Goal: Task Accomplishment & Management: Use online tool/utility

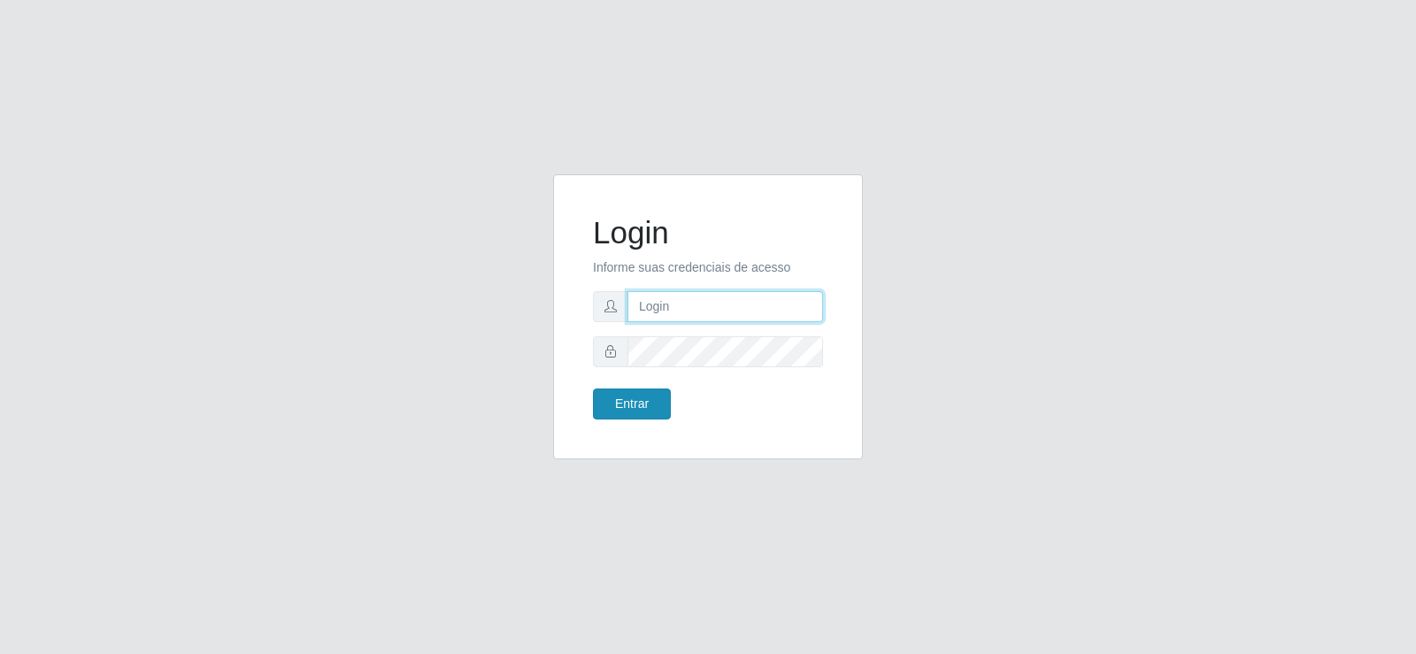
type input "[EMAIL_ADDRESS][DOMAIN_NAME]"
click at [615, 410] on button "Entrar" at bounding box center [632, 404] width 78 height 31
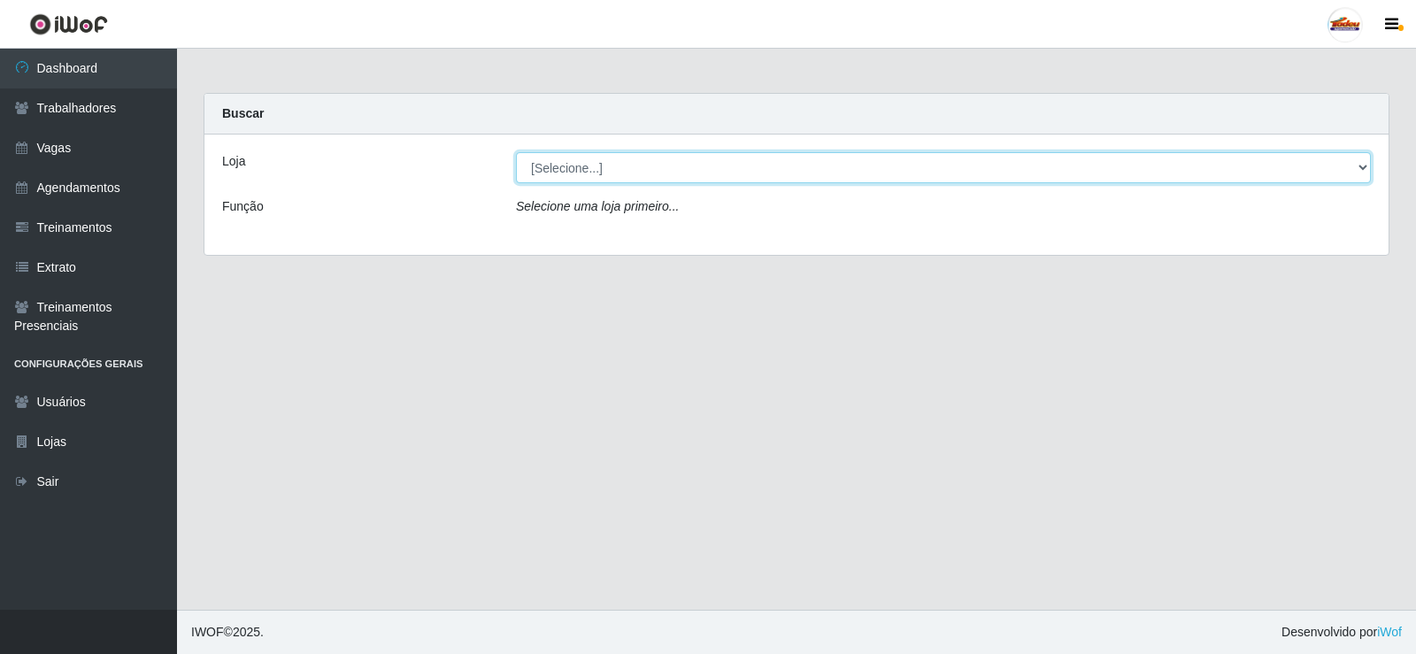
click at [613, 165] on select "[Selecione...] Supermercado Tadeu - [GEOGRAPHIC_DATA]" at bounding box center [943, 167] width 855 height 31
select select "195"
click at [516, 152] on select "[Selecione...] Supermercado Tadeu - [GEOGRAPHIC_DATA]" at bounding box center [943, 167] width 855 height 31
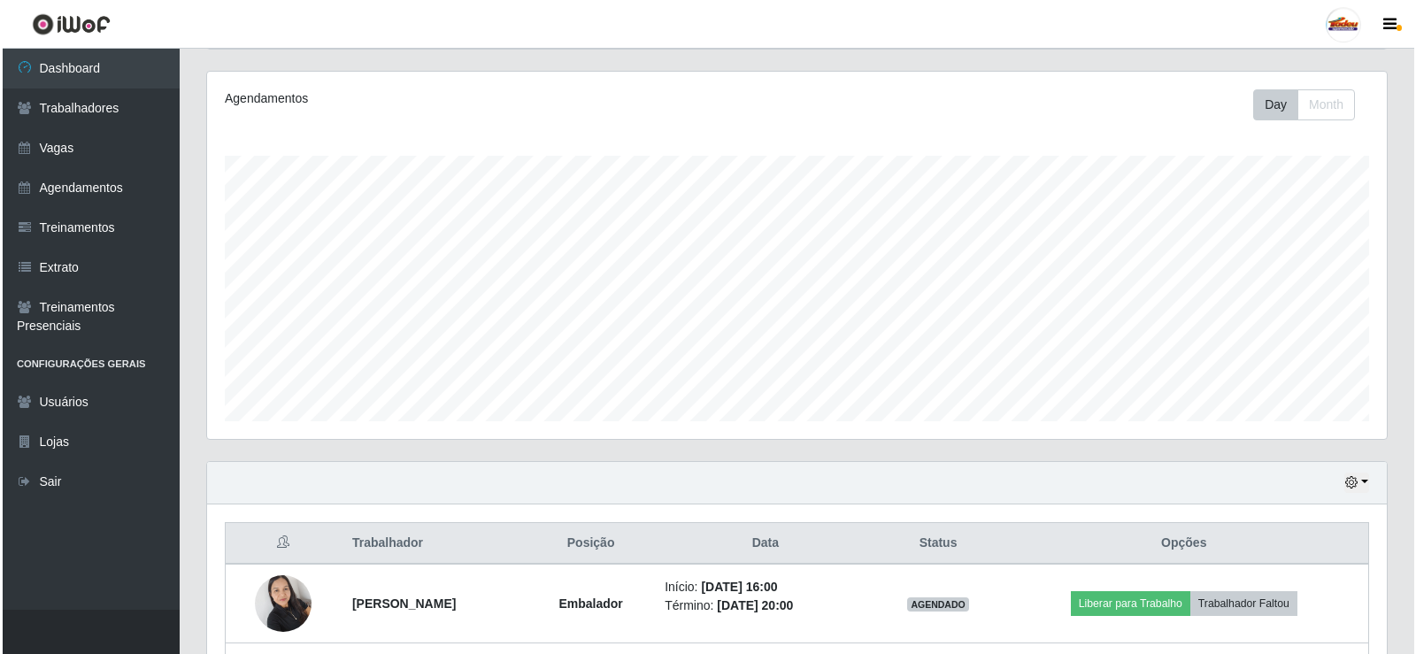
scroll to position [443, 0]
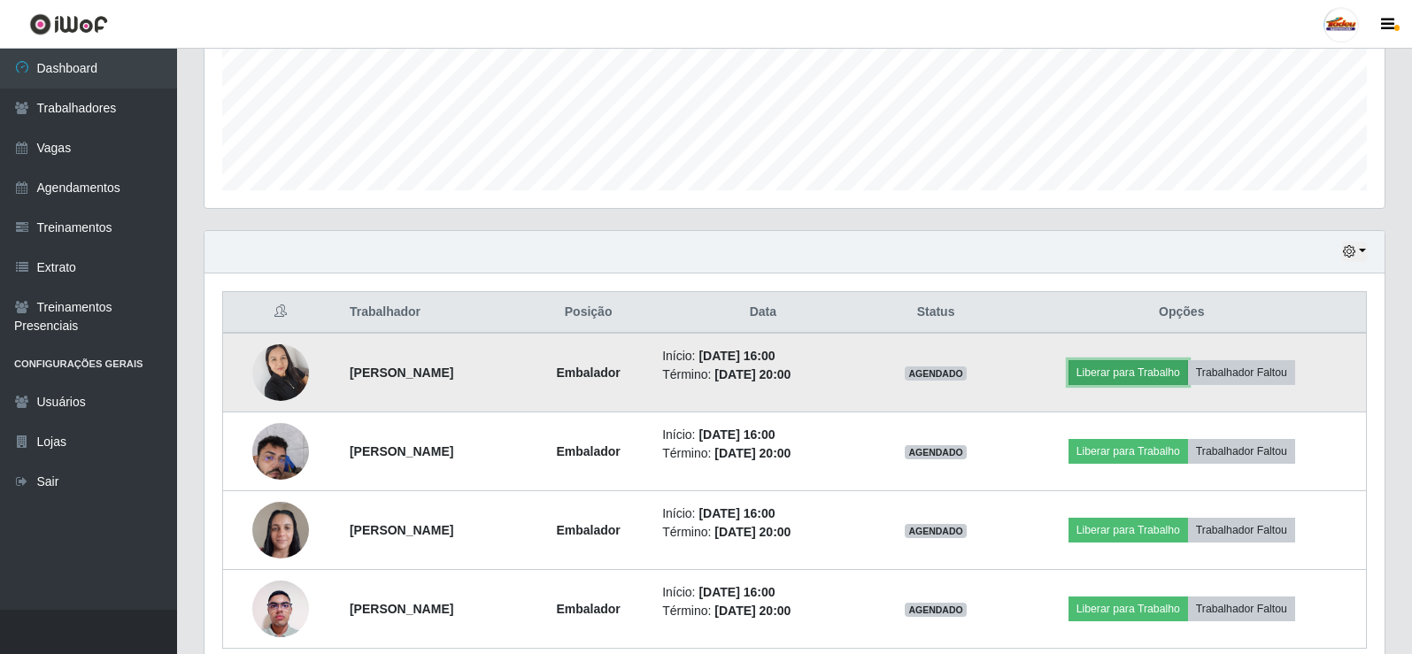
click at [1160, 365] on button "Liberar para Trabalho" at bounding box center [1128, 372] width 120 height 25
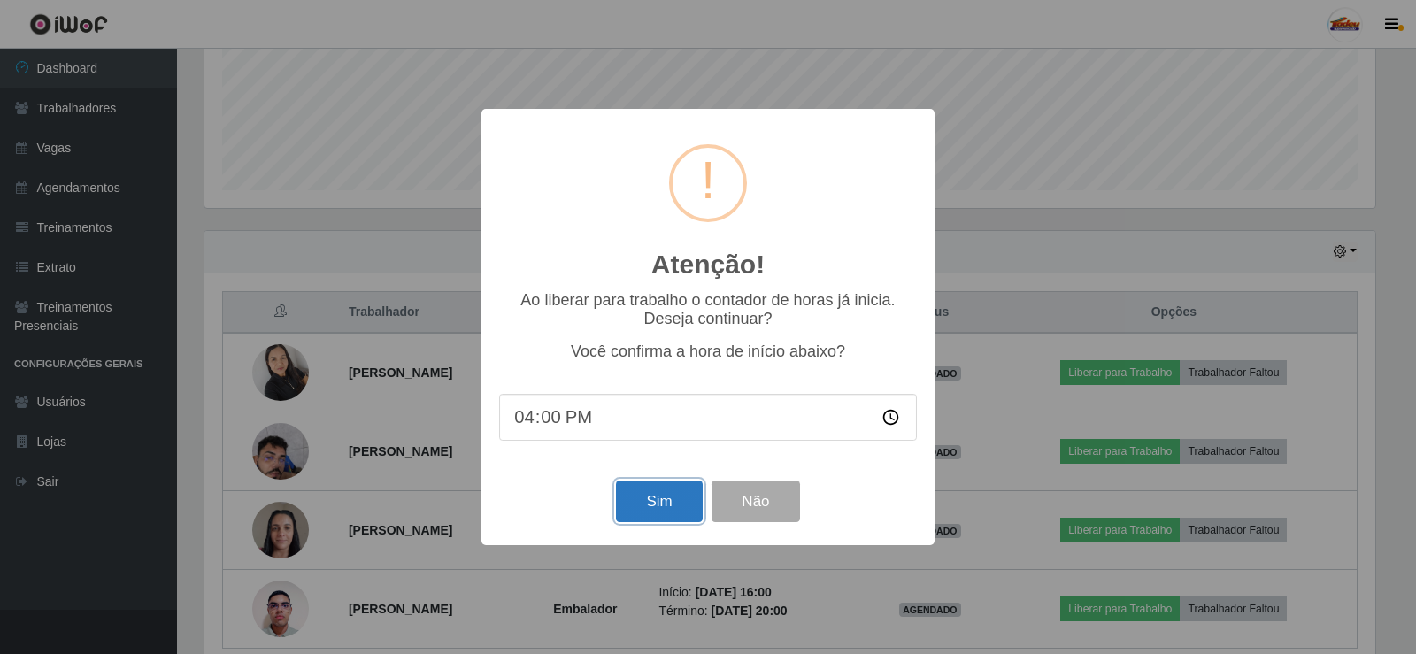
click at [669, 502] on button "Sim" at bounding box center [659, 502] width 86 height 42
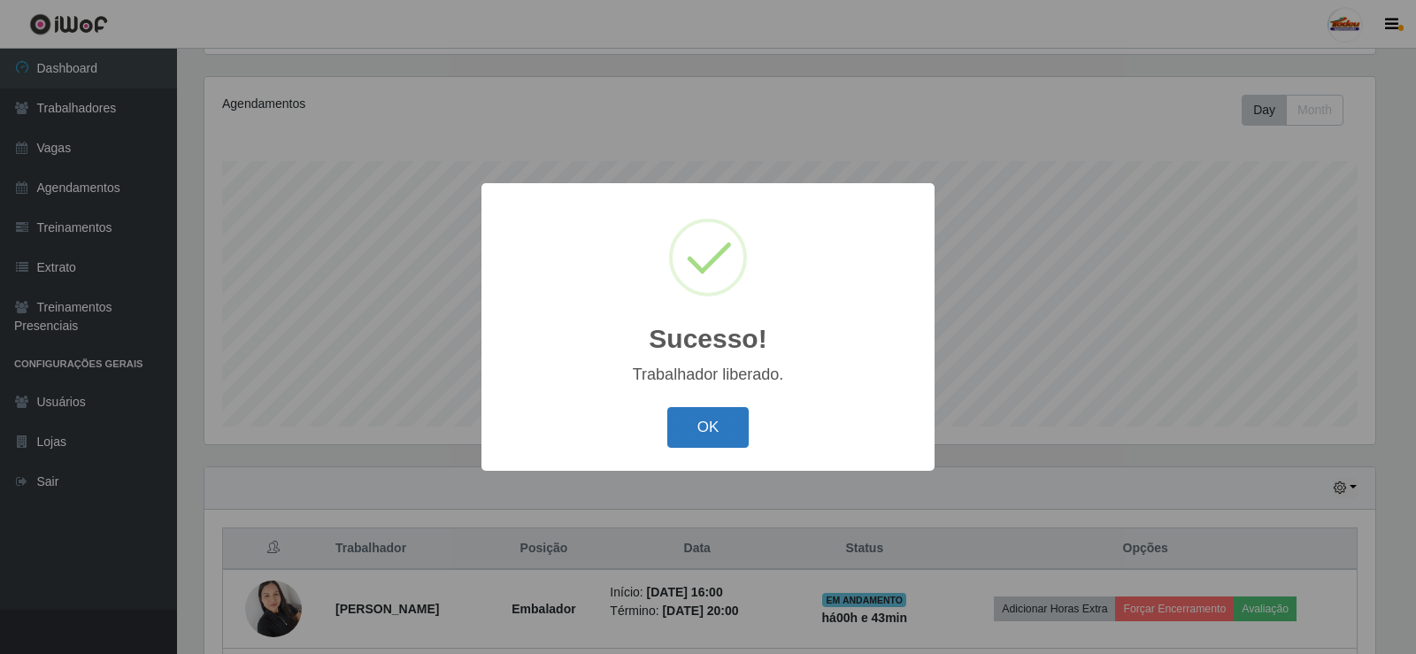
click at [711, 437] on button "OK" at bounding box center [708, 428] width 82 height 42
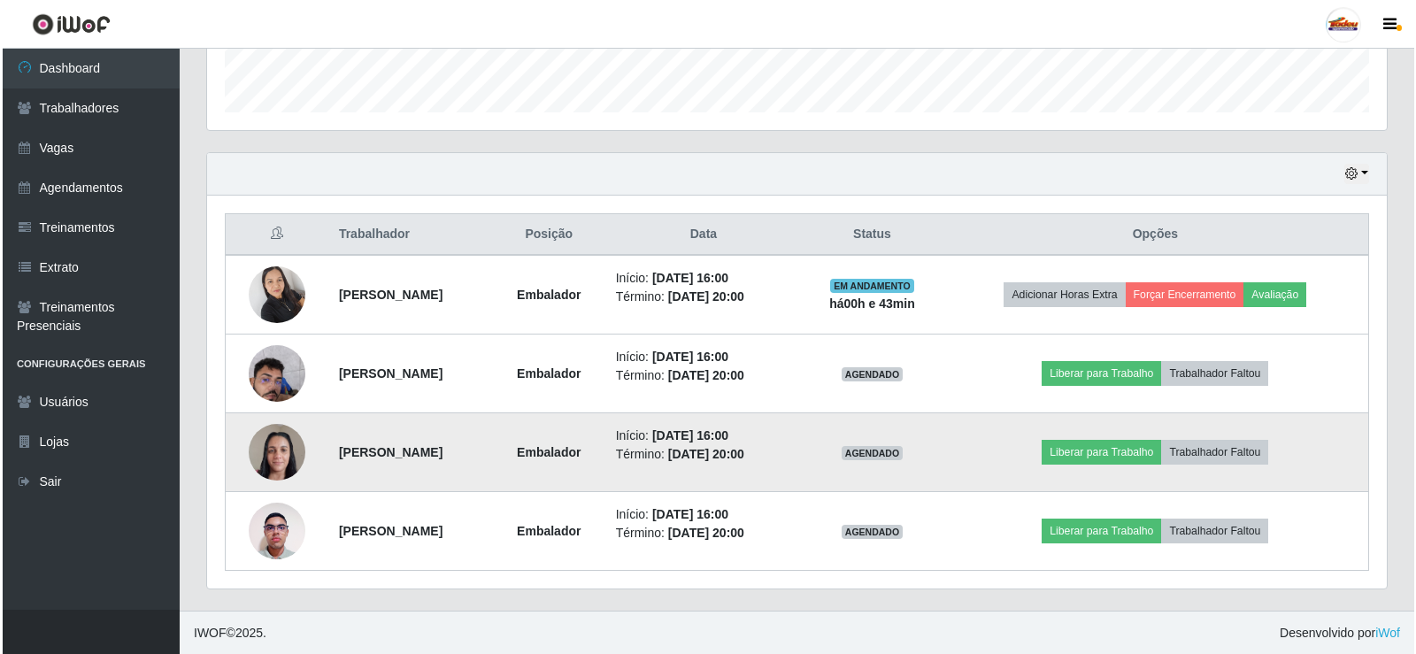
scroll to position [521, 0]
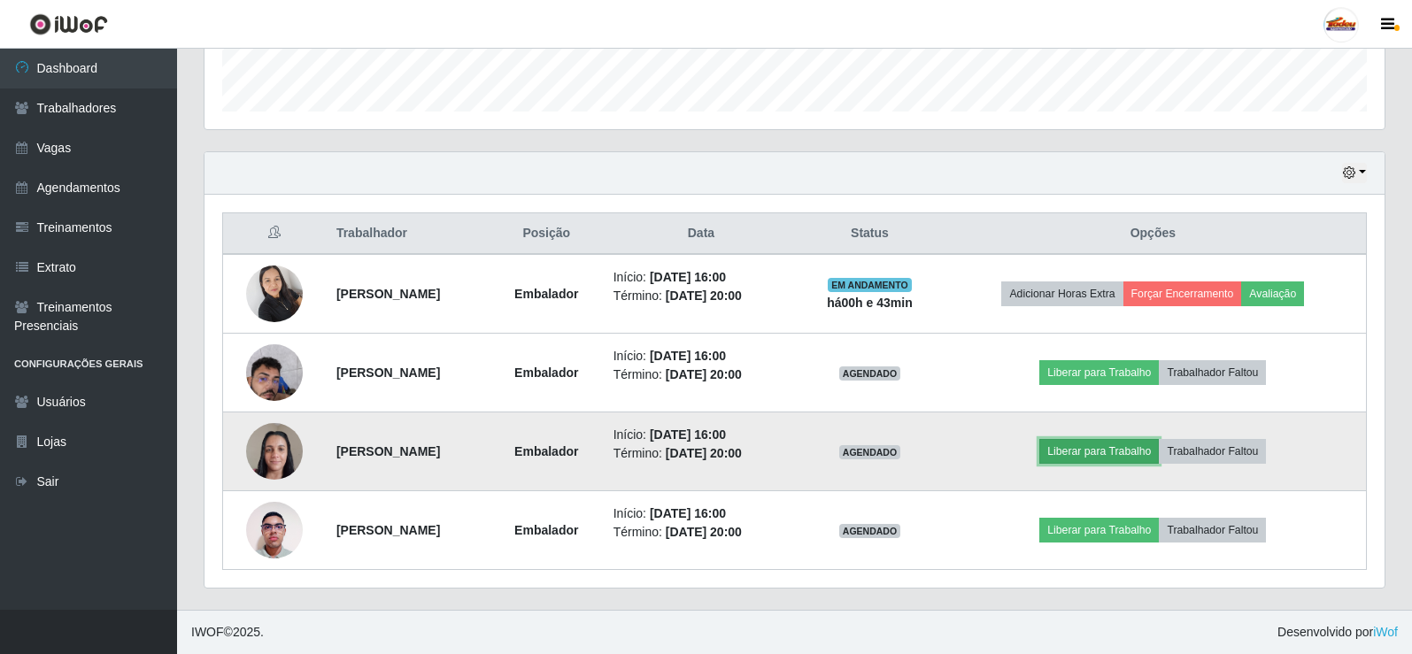
click at [1086, 445] on button "Liberar para Trabalho" at bounding box center [1099, 451] width 120 height 25
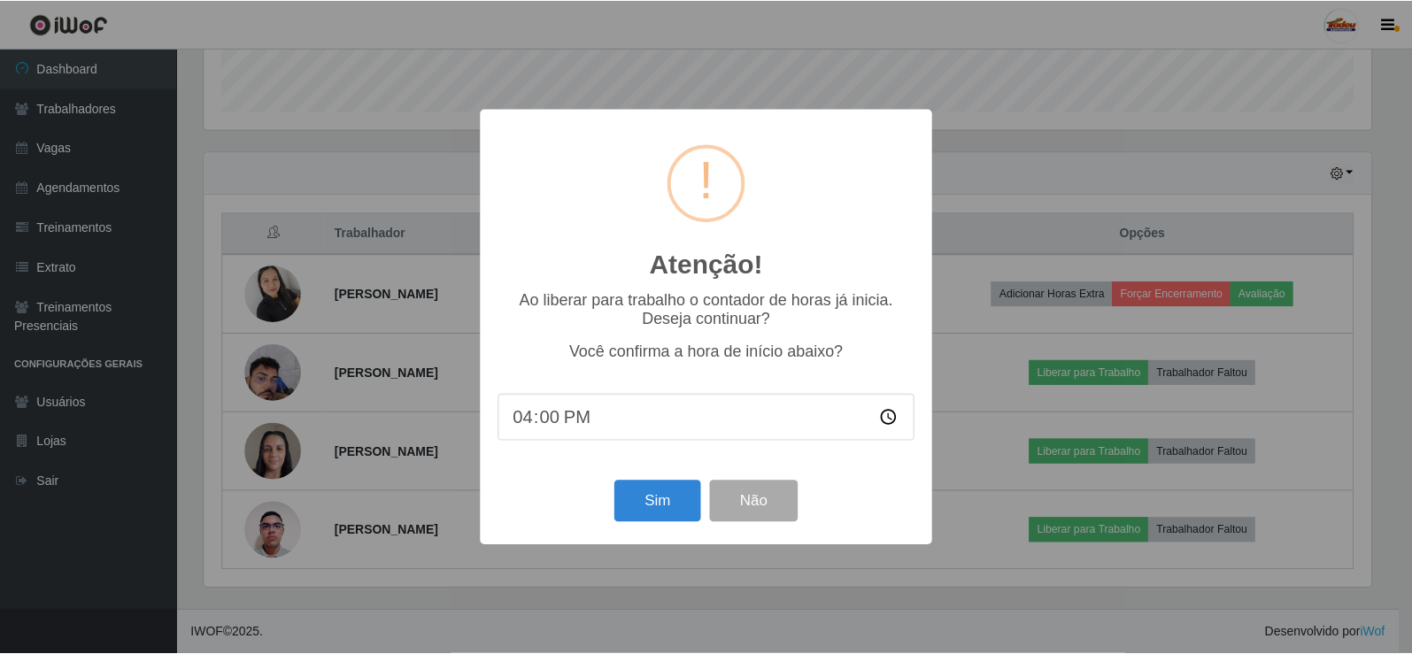
scroll to position [367, 1171]
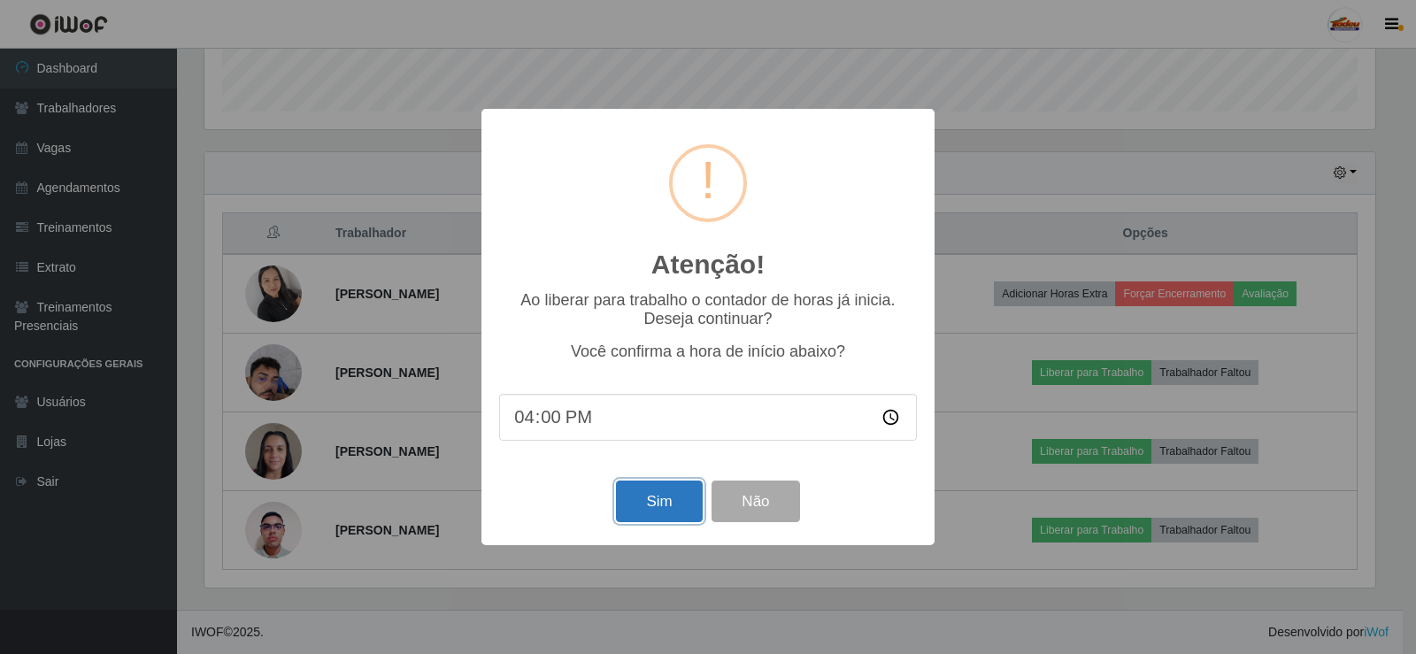
click at [653, 502] on button "Sim" at bounding box center [659, 502] width 86 height 42
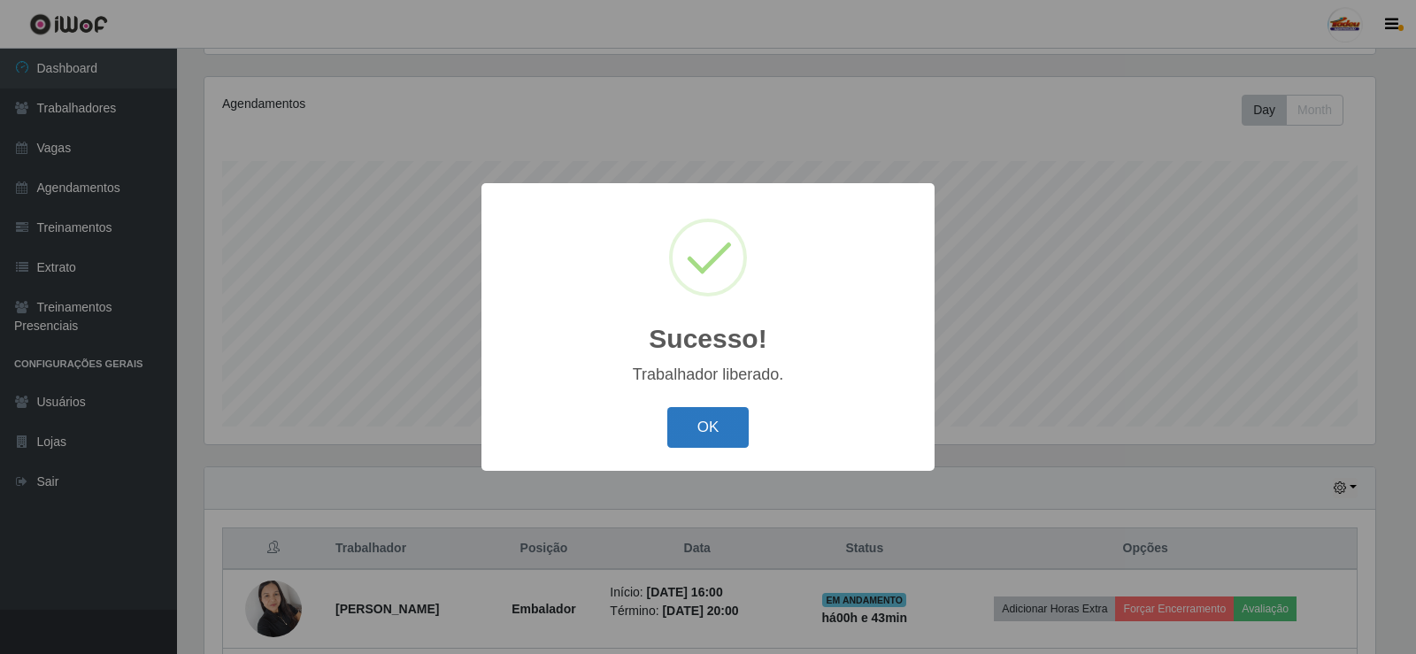
click at [684, 438] on button "OK" at bounding box center [708, 428] width 82 height 42
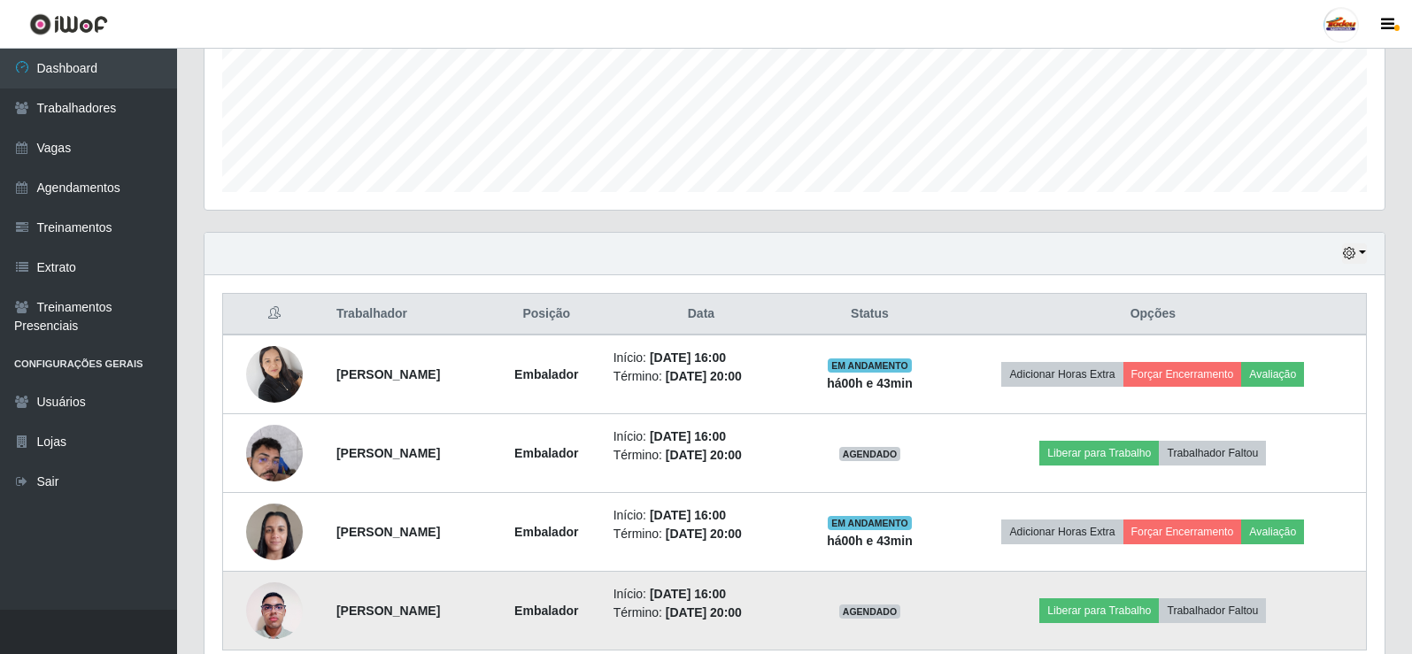
scroll to position [521, 0]
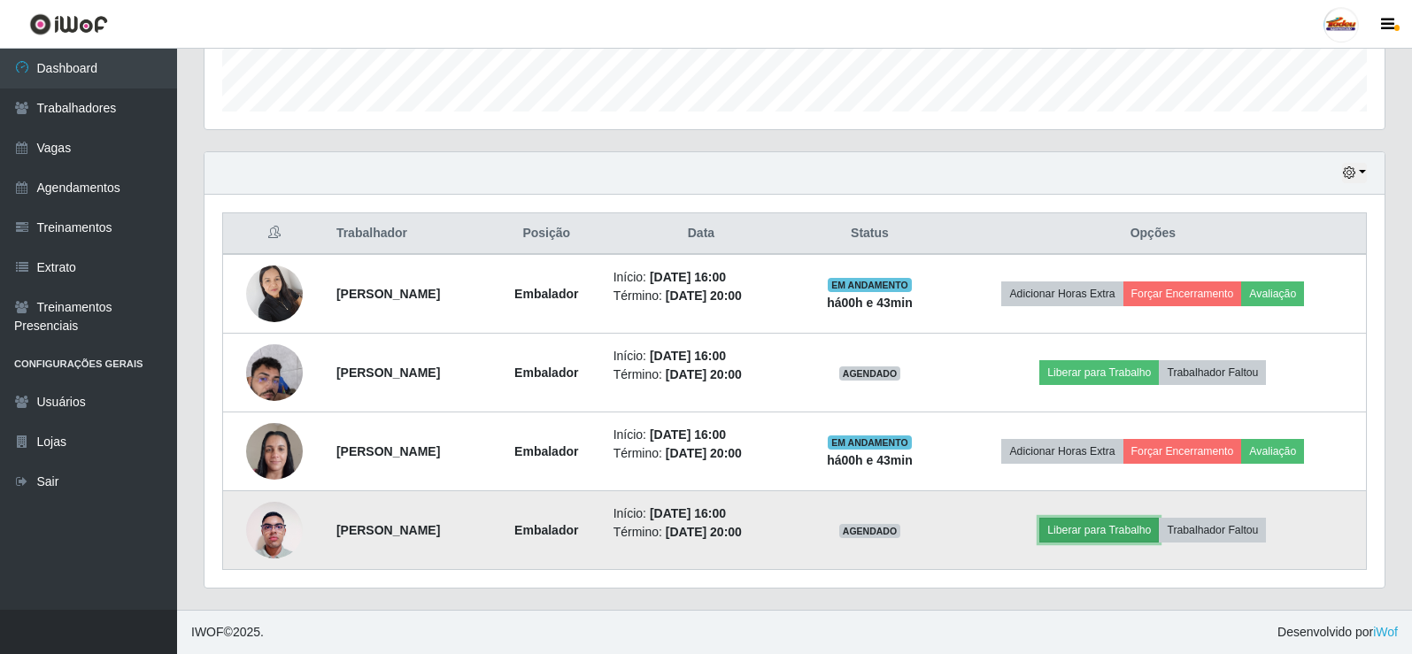
click at [1076, 521] on button "Liberar para Trabalho" at bounding box center [1099, 530] width 120 height 25
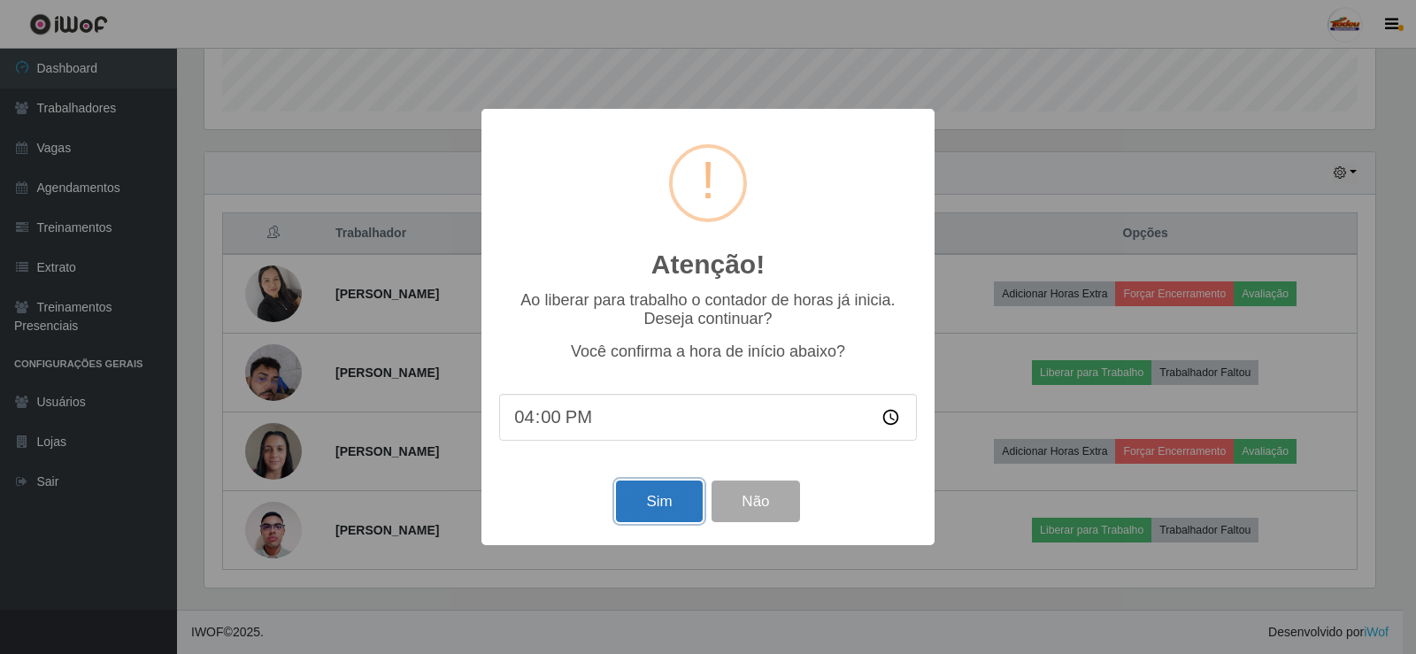
click at [667, 486] on button "Sim" at bounding box center [659, 502] width 86 height 42
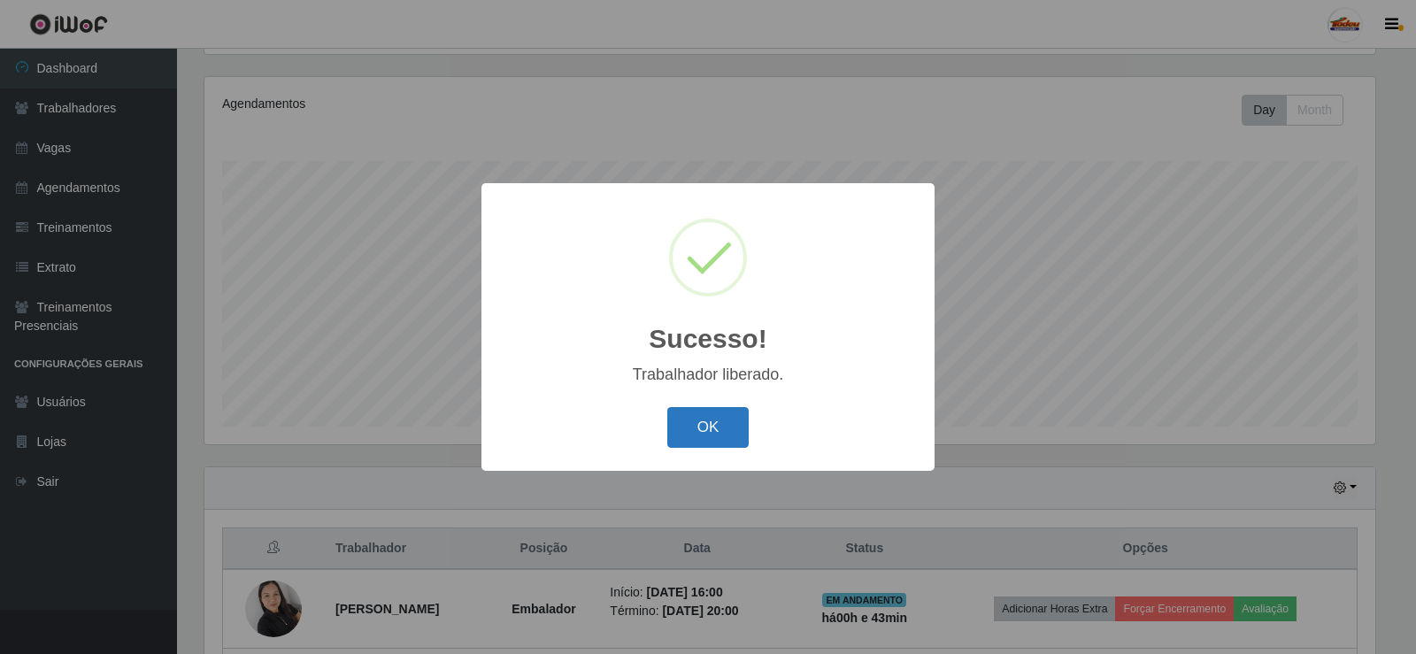
click at [691, 418] on button "OK" at bounding box center [708, 428] width 82 height 42
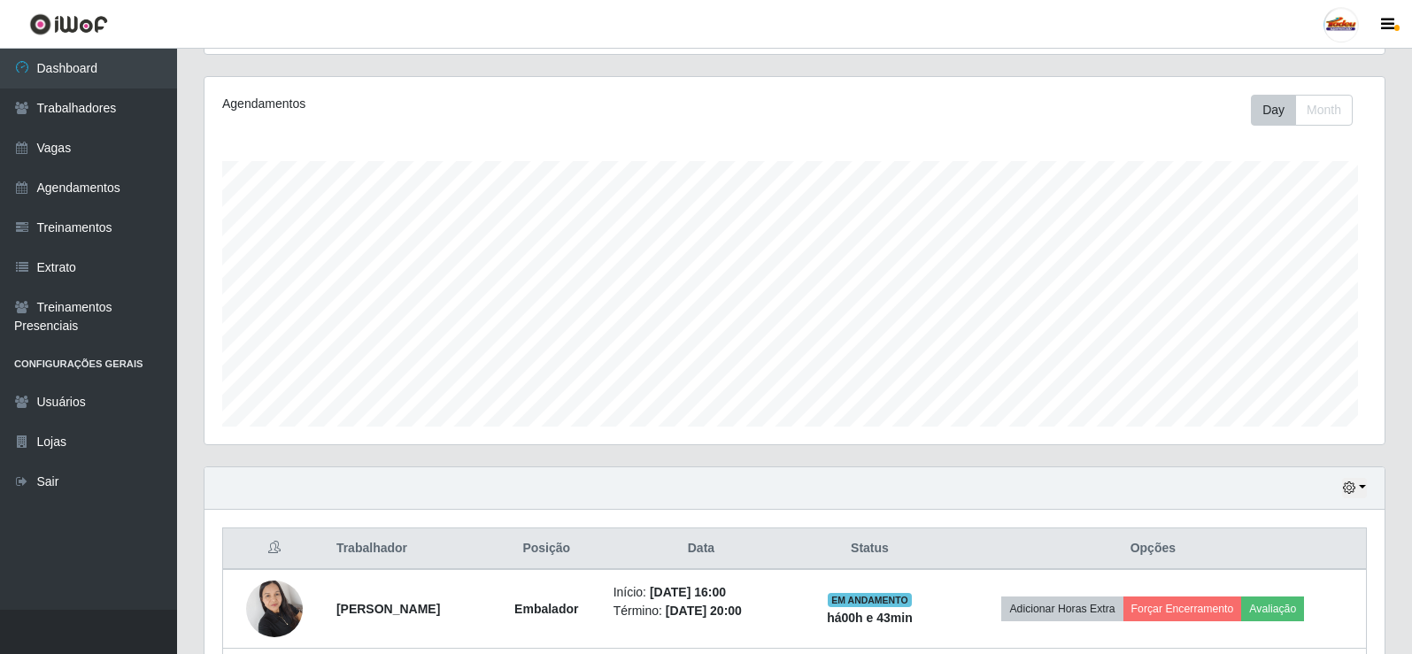
scroll to position [0, 0]
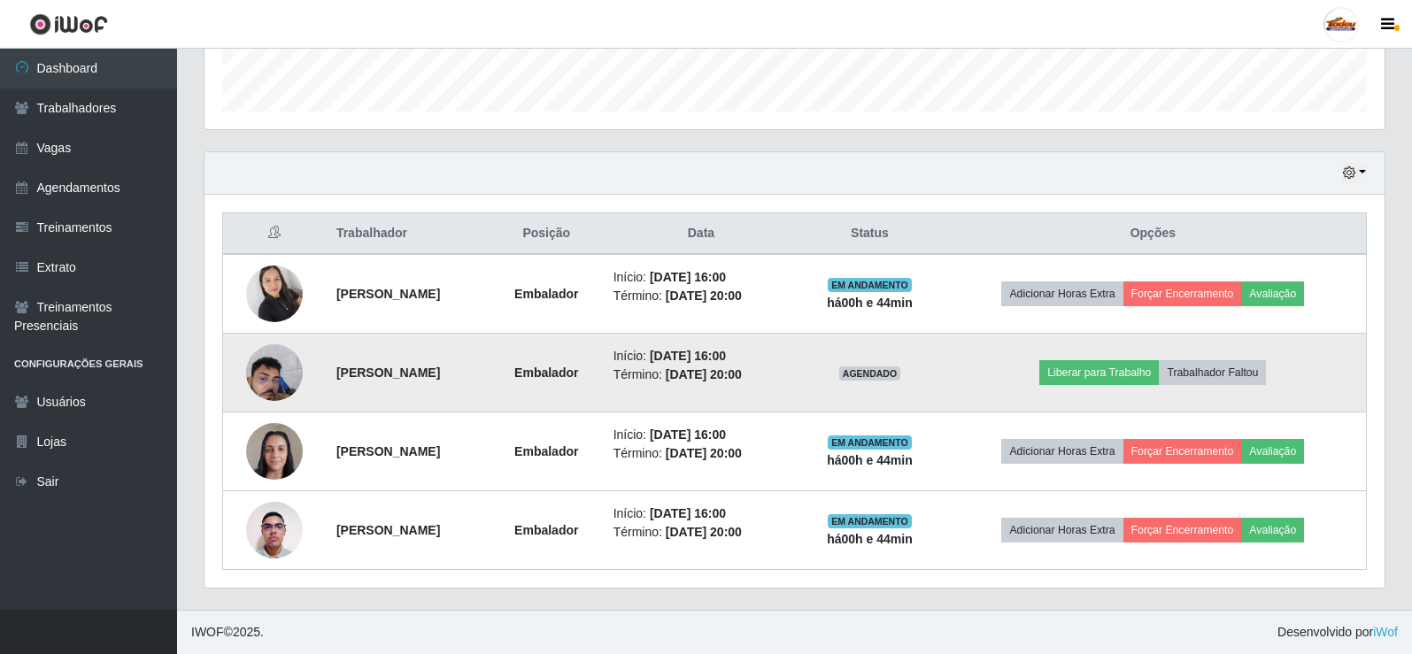
click at [270, 369] on img at bounding box center [274, 372] width 57 height 75
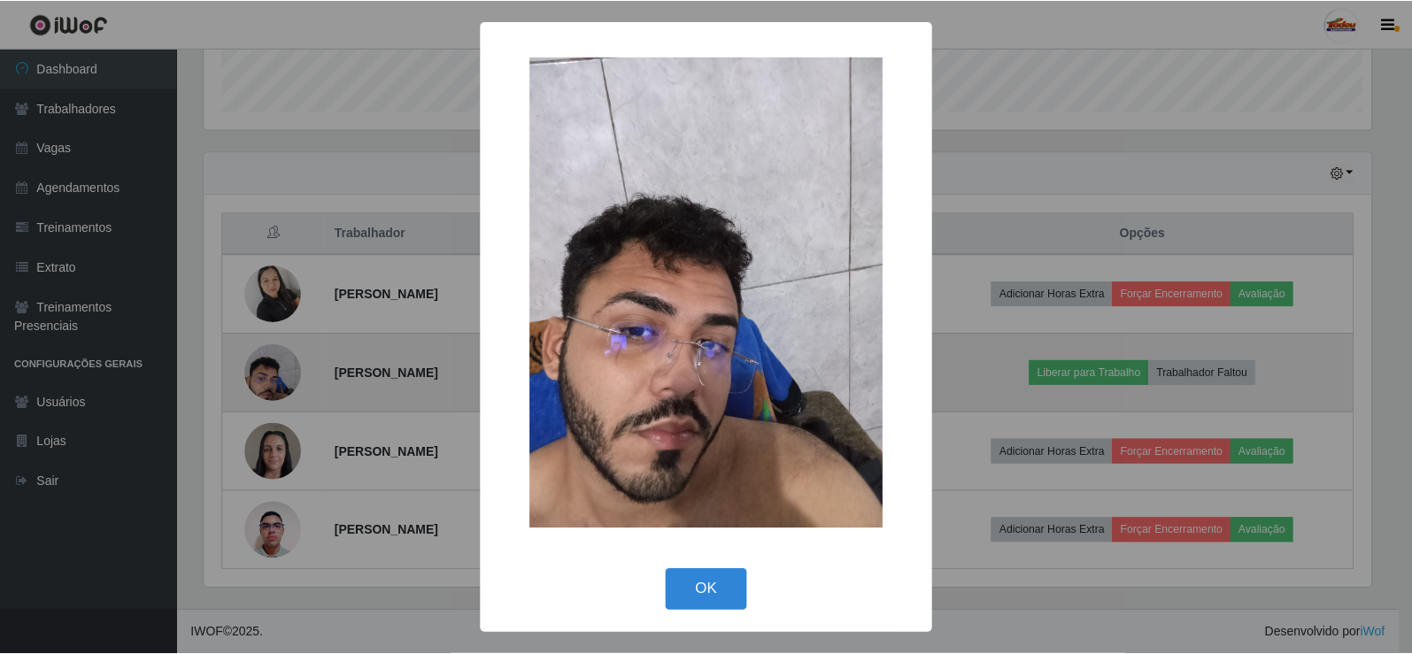
scroll to position [367, 1171]
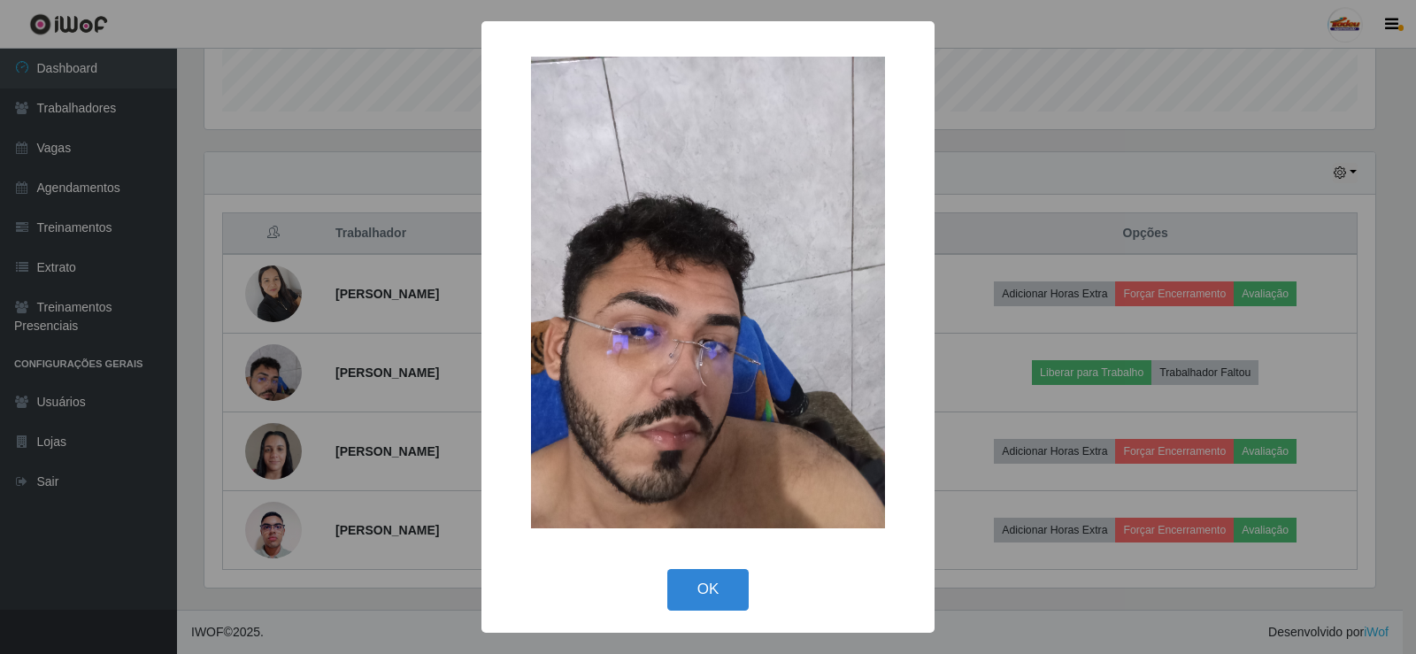
drag, startPoint x: 697, startPoint y: 580, endPoint x: 683, endPoint y: 589, distance: 16.7
click at [696, 582] on button "OK" at bounding box center [708, 590] width 82 height 42
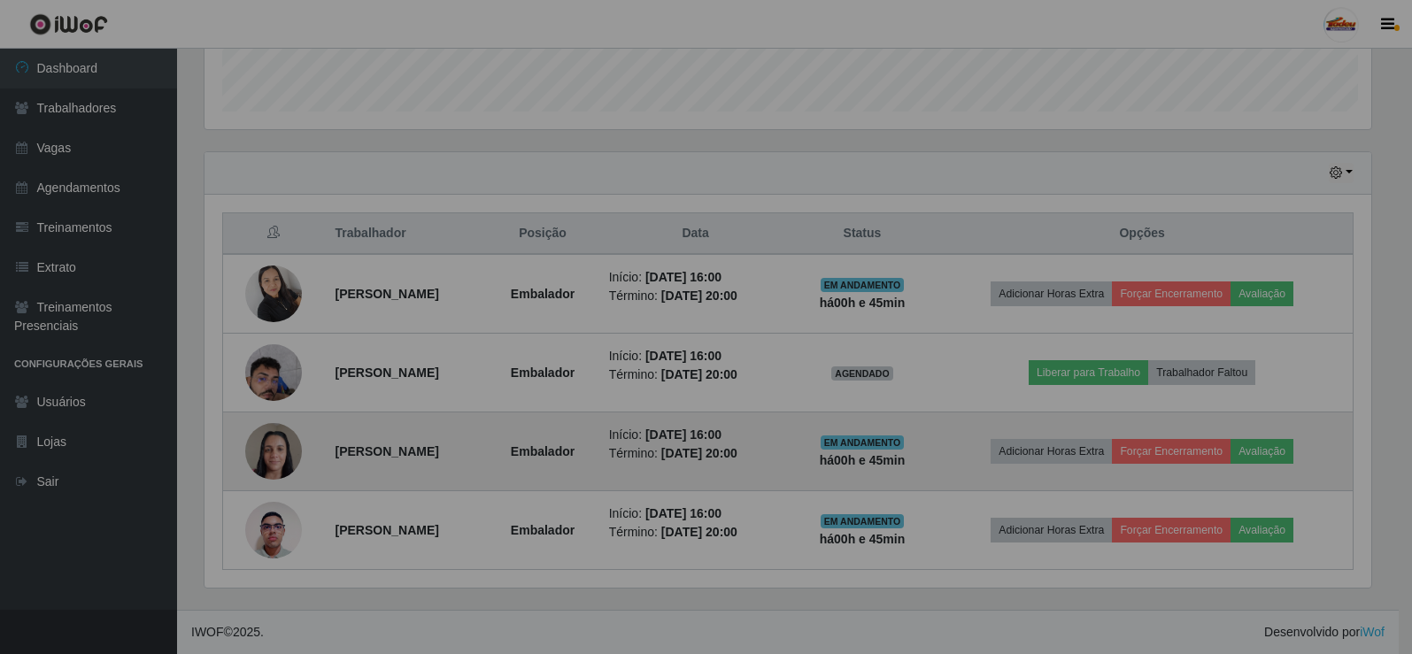
scroll to position [367, 1180]
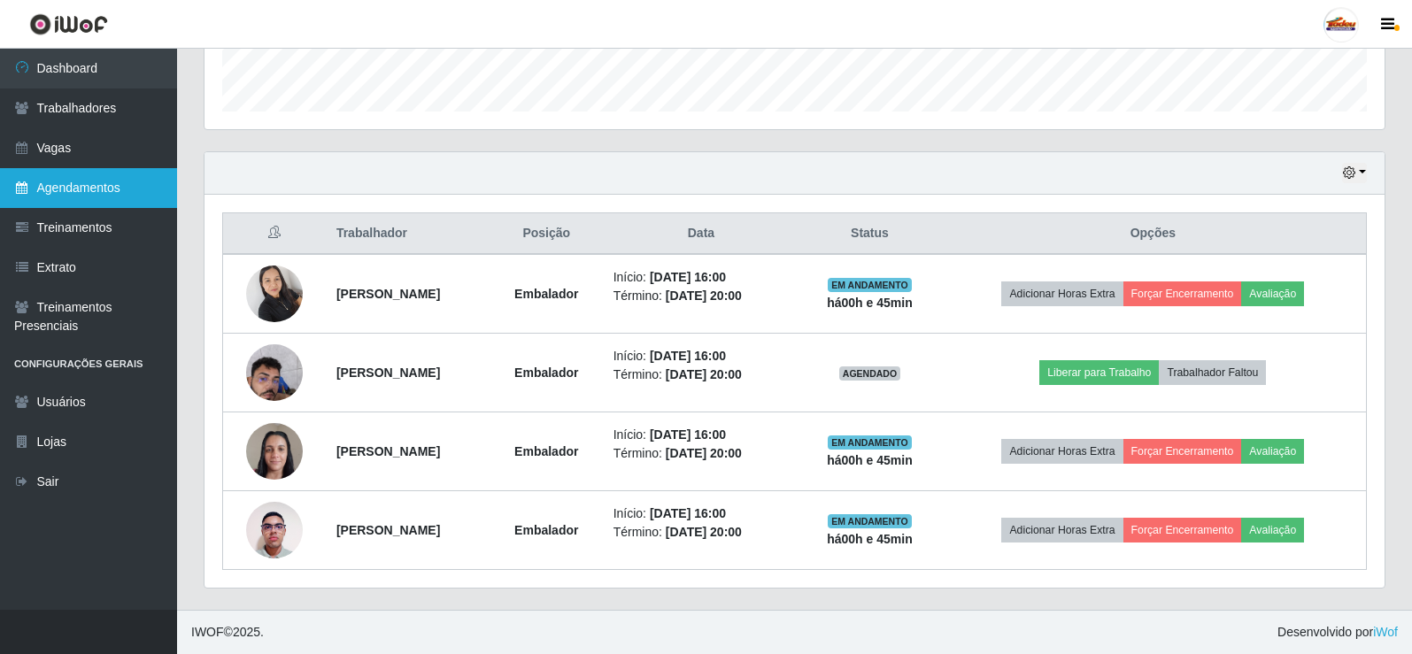
click at [87, 191] on link "Agendamentos" at bounding box center [88, 188] width 177 height 40
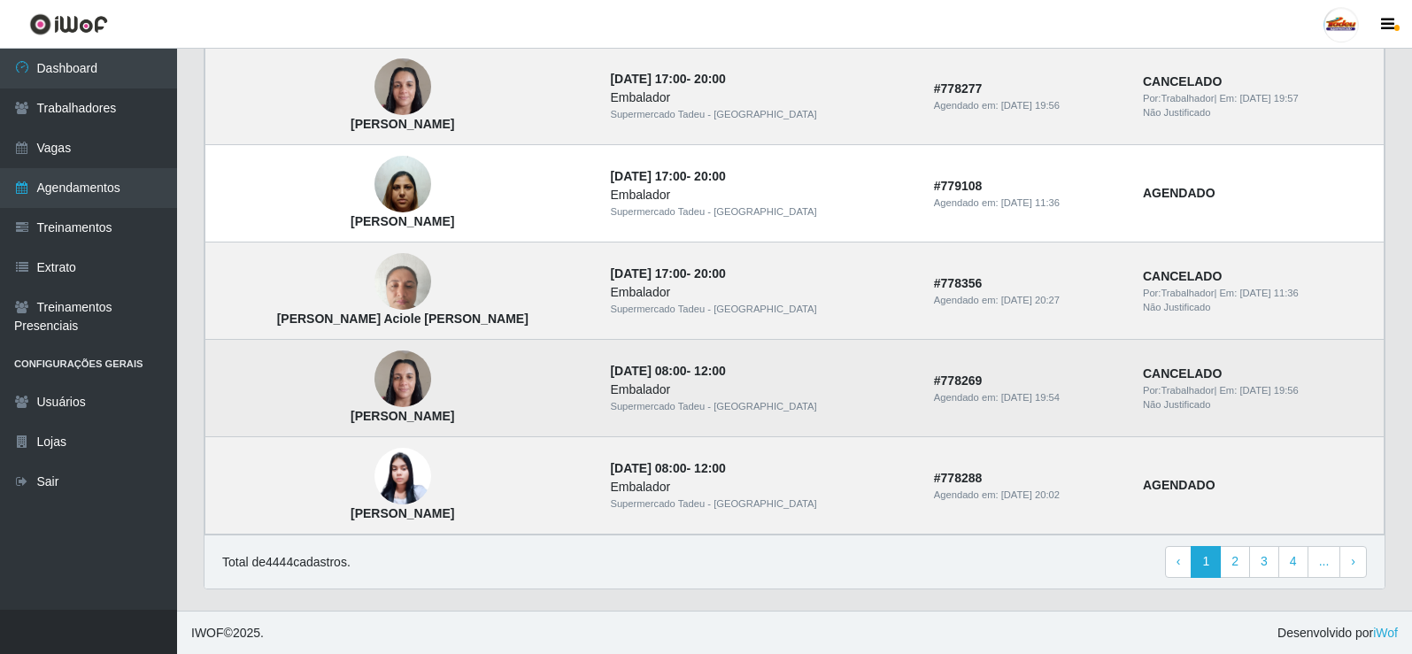
scroll to position [1194, 0]
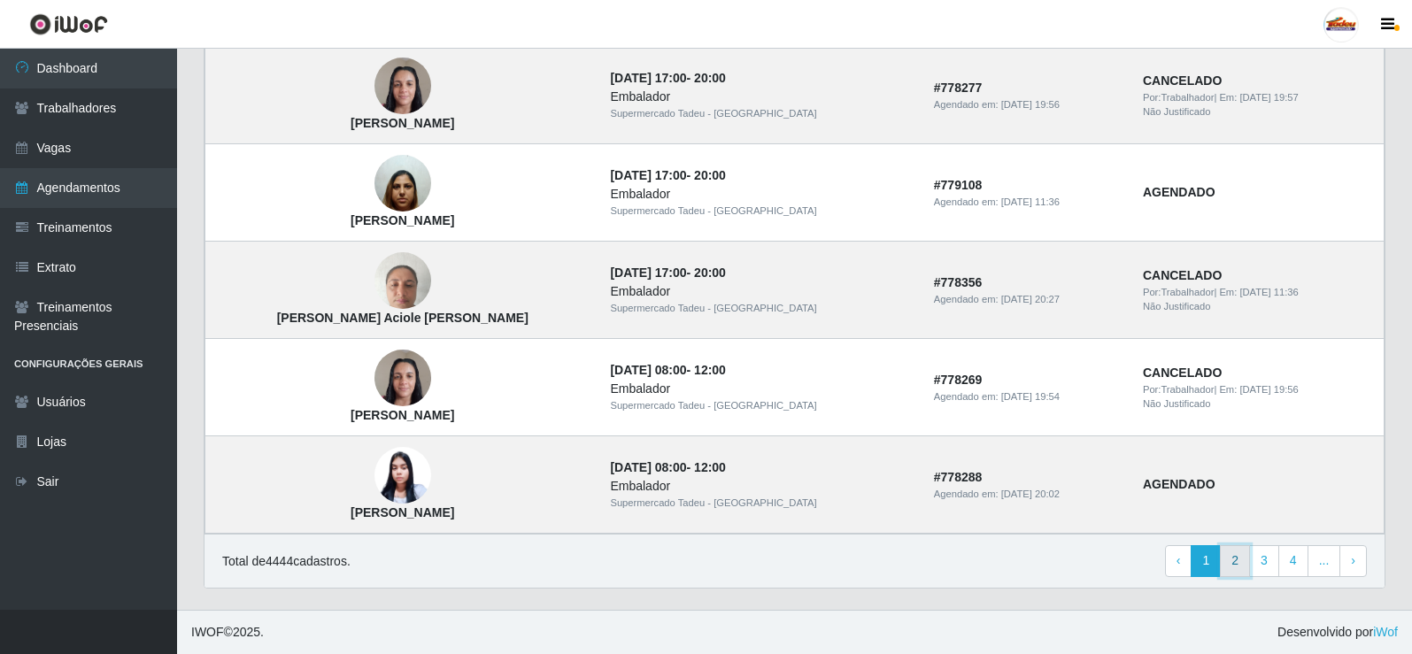
click at [1230, 570] on link "2" at bounding box center [1235, 561] width 30 height 32
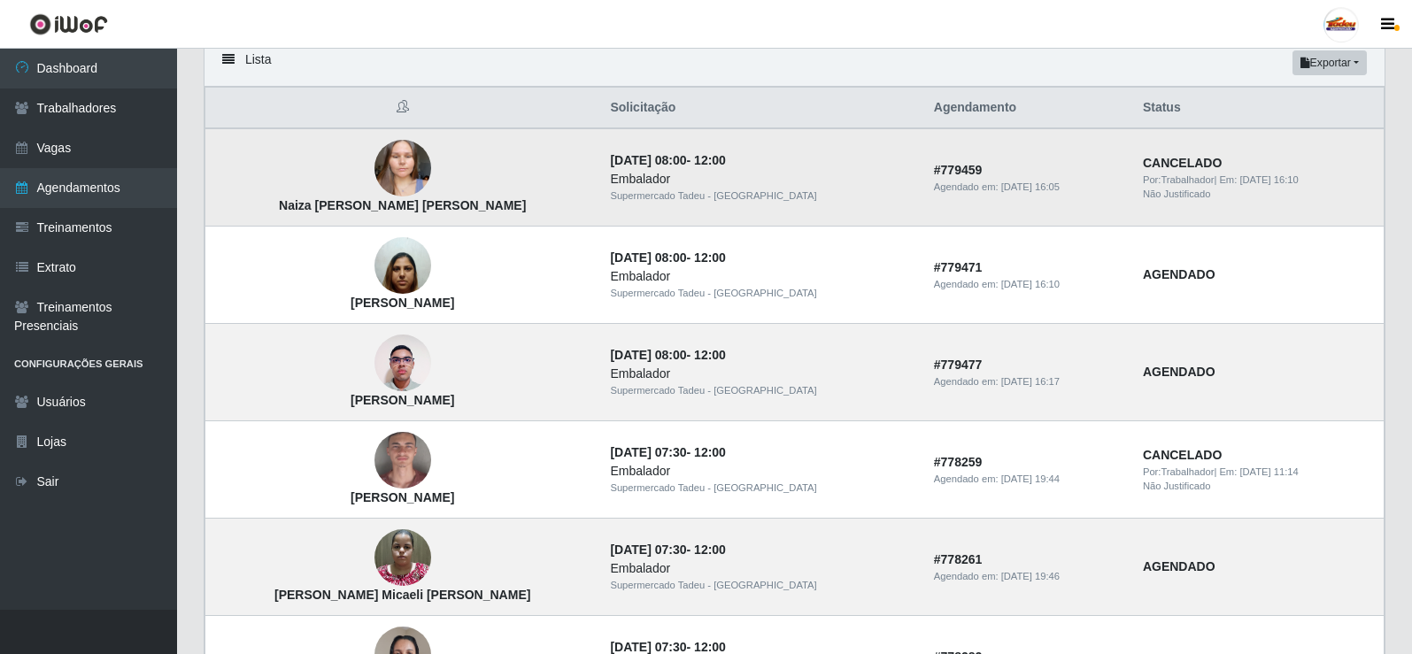
scroll to position [89, 0]
